Goal: Task Accomplishment & Management: Use online tool/utility

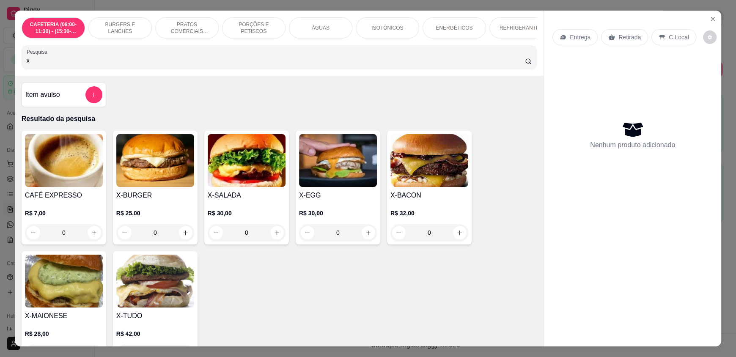
scroll to position [126, 0]
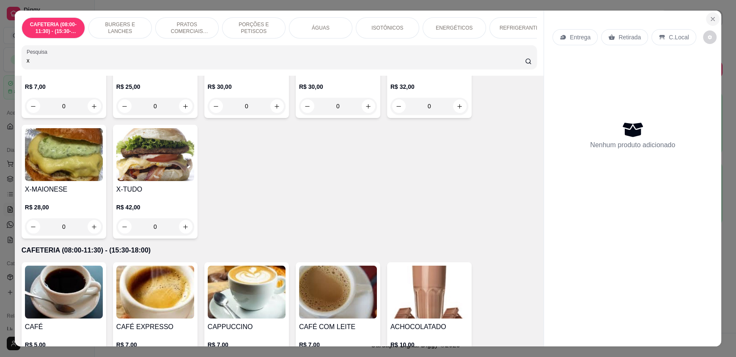
click at [712, 18] on icon "Close" at bounding box center [712, 19] width 7 height 7
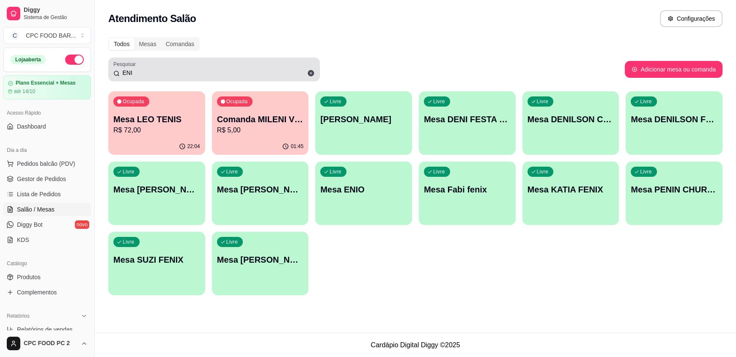
click at [147, 71] on input "ENI" at bounding box center [217, 73] width 195 height 8
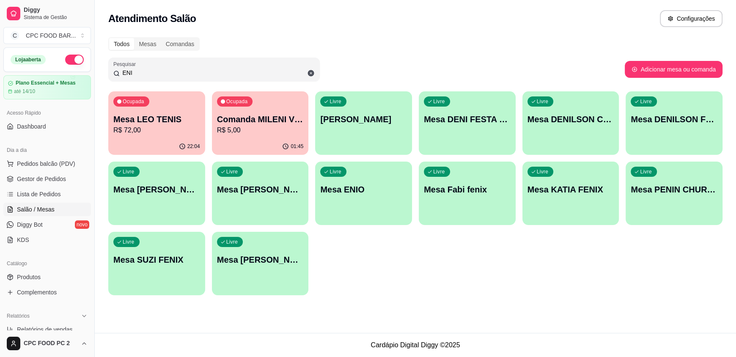
click at [147, 71] on input "ENI" at bounding box center [217, 73] width 195 height 8
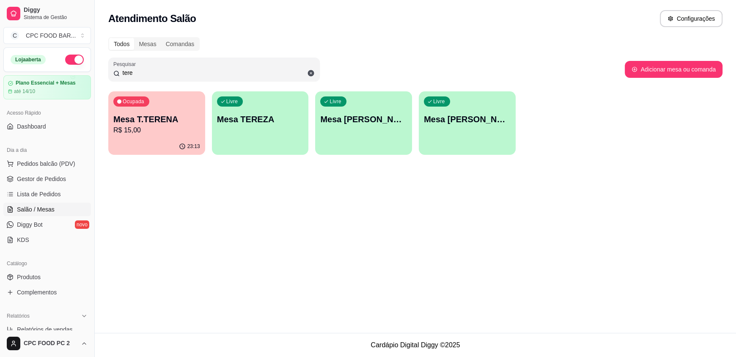
type input "tere"
click at [135, 140] on div "23:13" at bounding box center [157, 146] width 94 height 16
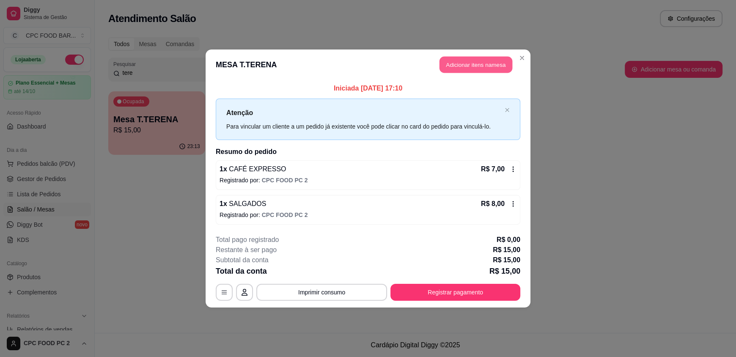
click at [462, 65] on button "Adicionar itens na mesa" at bounding box center [476, 65] width 73 height 16
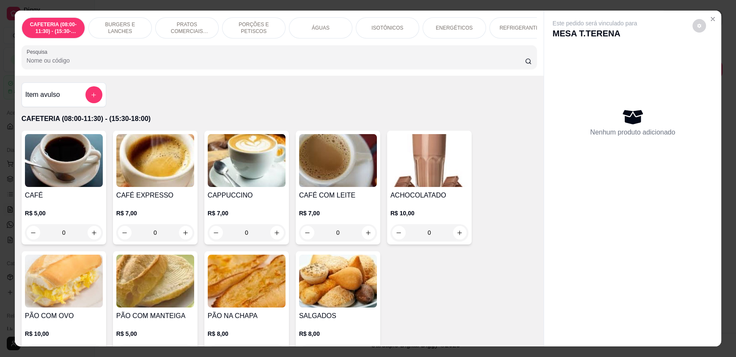
click at [223, 64] on input "Pesquisa" at bounding box center [276, 60] width 499 height 8
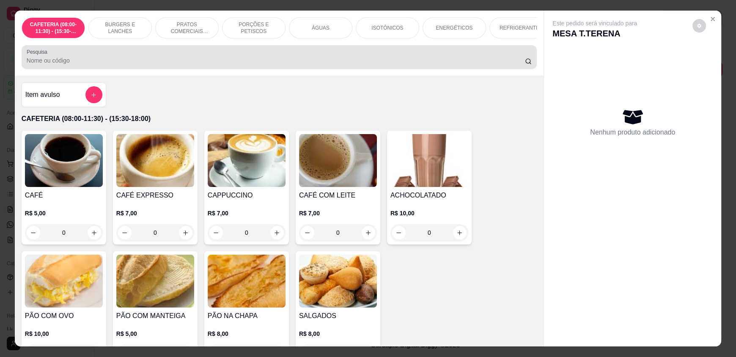
click at [116, 66] on div at bounding box center [279, 57] width 505 height 17
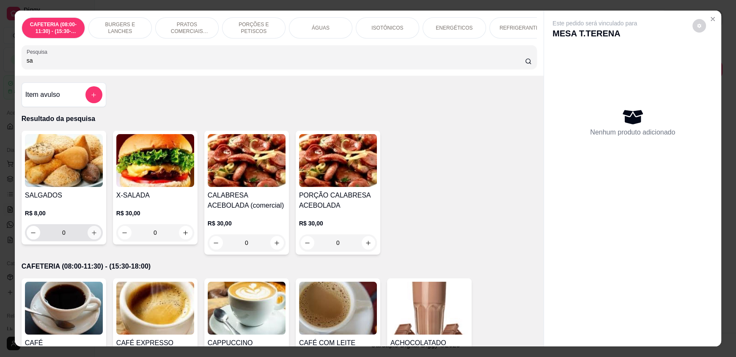
type input "sa"
click at [91, 236] on icon "increase-product-quantity" at bounding box center [94, 233] width 6 height 6
type input "1"
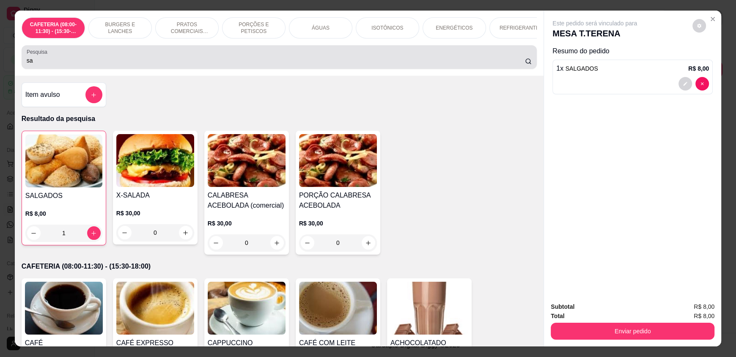
click at [99, 65] on input "sa" at bounding box center [276, 60] width 499 height 8
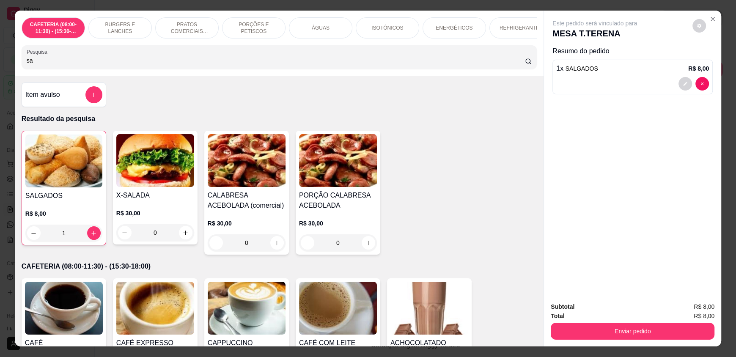
click at [99, 65] on input "sa" at bounding box center [276, 60] width 499 height 8
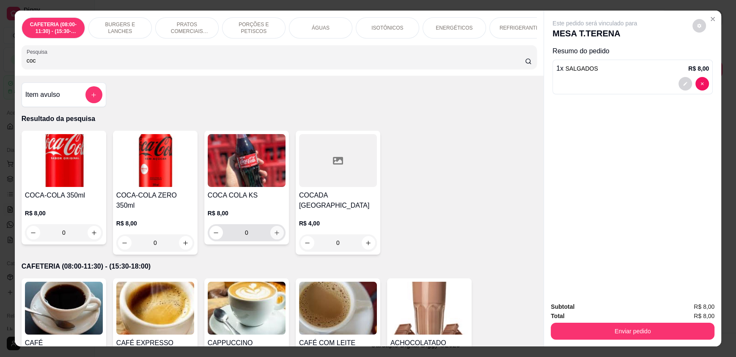
type input "coc"
click at [272, 239] on button "increase-product-quantity" at bounding box center [276, 232] width 13 height 13
type input "1"
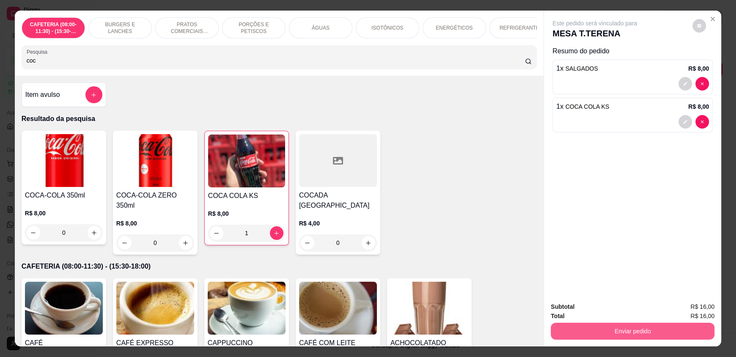
click at [669, 321] on div "Enviar pedido" at bounding box center [633, 330] width 164 height 19
click at [663, 328] on button "Enviar pedido" at bounding box center [632, 331] width 159 height 16
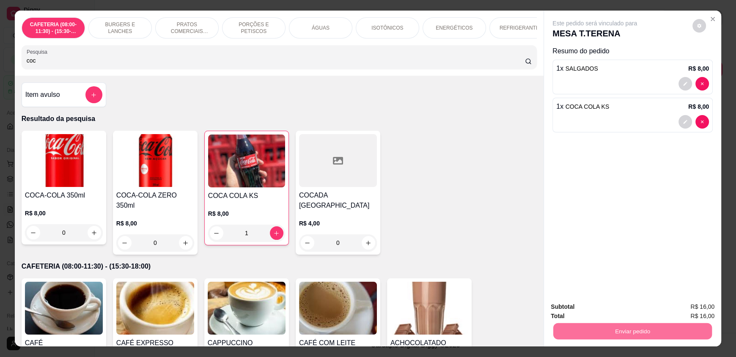
click at [690, 313] on button "Enviar pedido" at bounding box center [692, 310] width 47 height 16
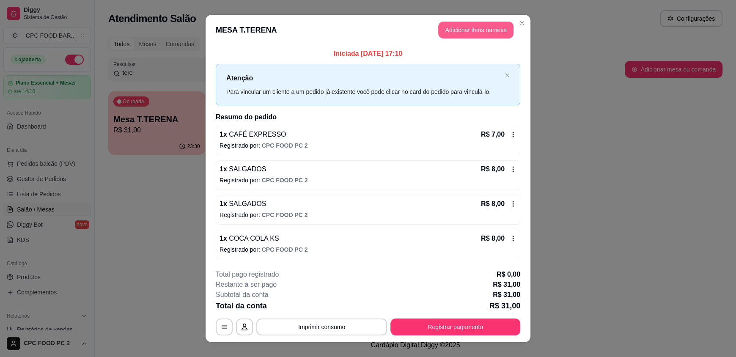
click at [454, 26] on button "Adicionar itens na mesa" at bounding box center [475, 30] width 75 height 17
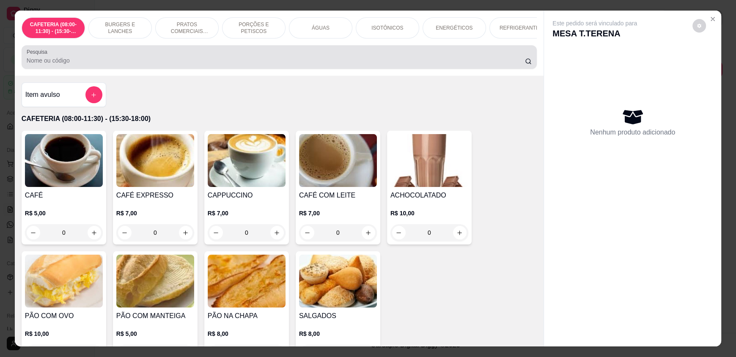
click at [125, 65] on input "Pesquisa" at bounding box center [276, 60] width 499 height 8
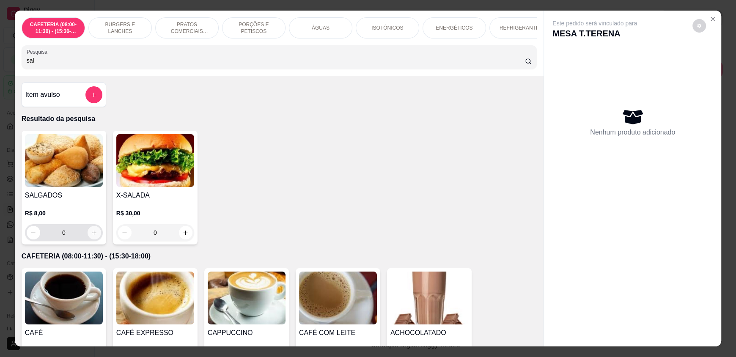
type input "sal"
click at [93, 236] on icon "increase-product-quantity" at bounding box center [94, 233] width 6 height 6
type input "1"
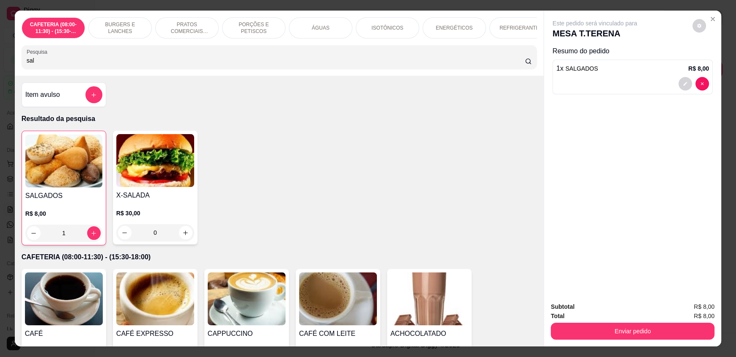
click at [69, 65] on input "sal" at bounding box center [276, 60] width 499 height 8
click at [58, 66] on div "sal" at bounding box center [279, 57] width 505 height 17
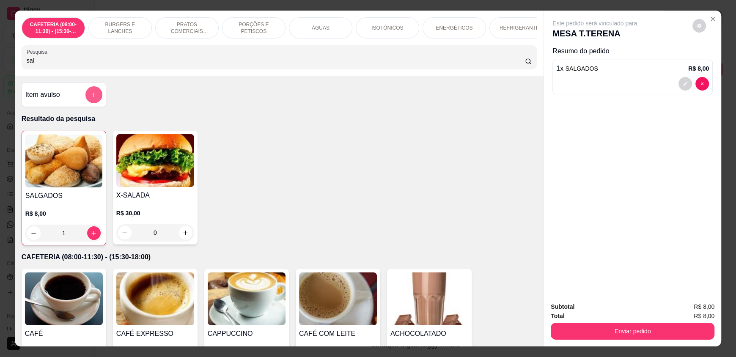
click at [91, 98] on icon "add-separate-item" at bounding box center [94, 95] width 6 height 6
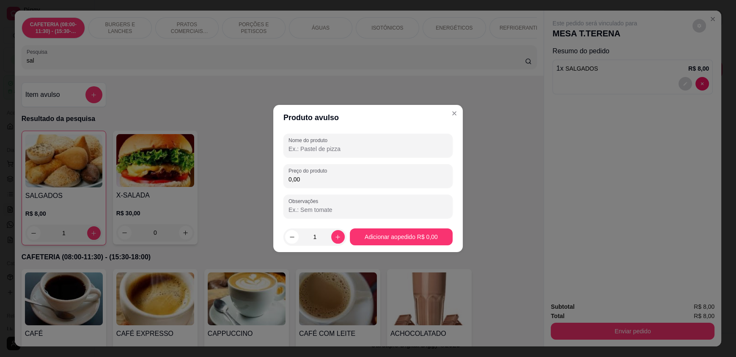
click at [315, 151] on input "Nome do produto" at bounding box center [368, 149] width 159 height 8
click at [292, 148] on input "doce de abobora" at bounding box center [368, 149] width 159 height 8
type input "Doce de abobora"
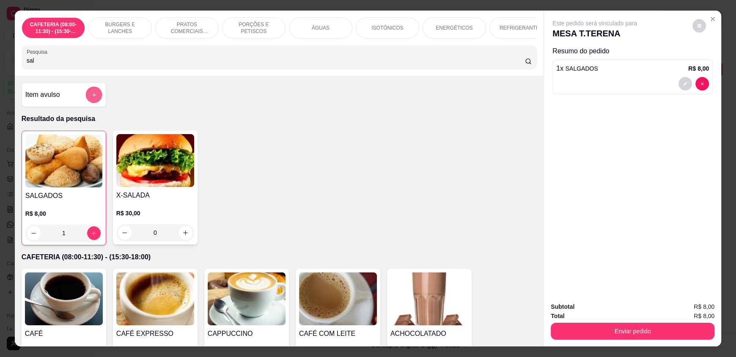
click at [91, 98] on icon "add-separate-item" at bounding box center [94, 95] width 6 height 6
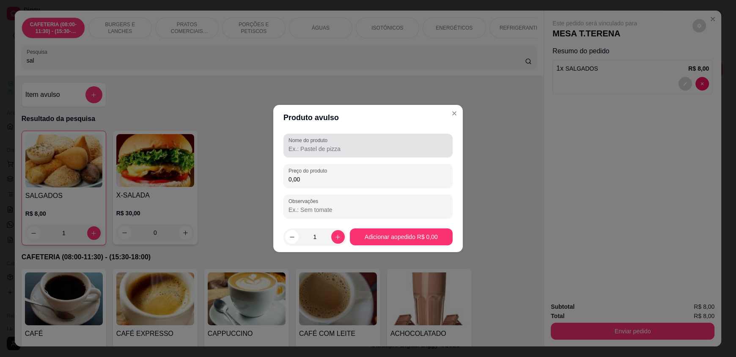
click at [330, 151] on input "Nome do produto" at bounding box center [368, 149] width 159 height 8
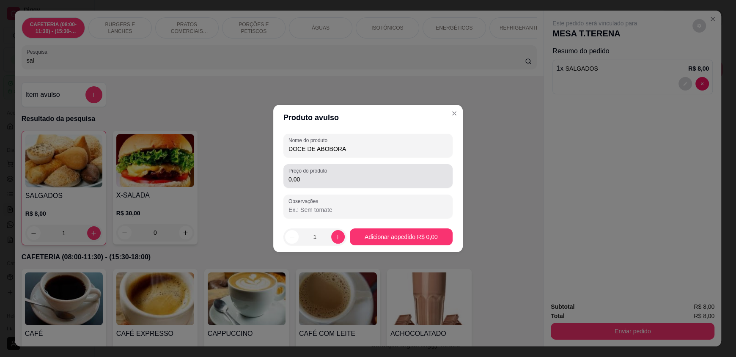
type input "DOCE DE ABOBORA"
click at [379, 175] on input "0,00" at bounding box center [368, 179] width 159 height 8
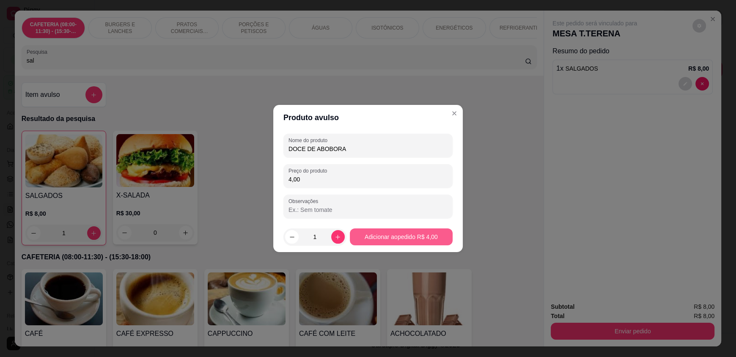
type input "4,00"
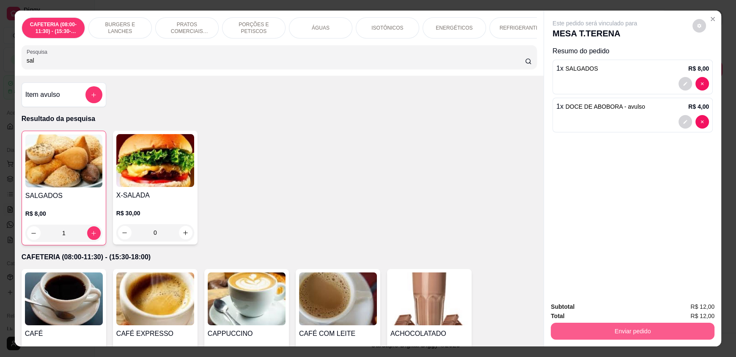
click at [612, 333] on button "Enviar pedido" at bounding box center [633, 331] width 164 height 17
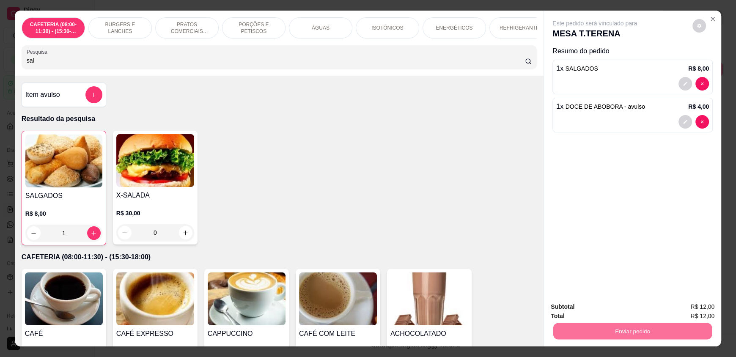
click at [681, 307] on button "Enviar pedido" at bounding box center [692, 310] width 48 height 16
